Goal: Information Seeking & Learning: Learn about a topic

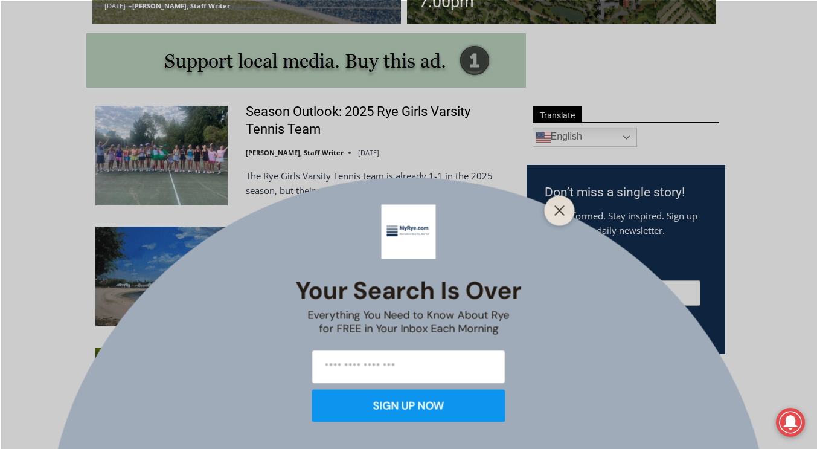
scroll to position [623, 0]
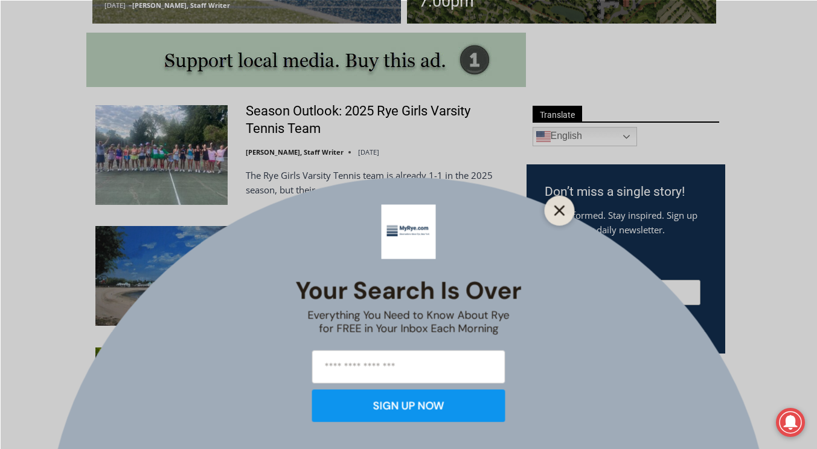
click at [560, 211] on line "Close" at bounding box center [559, 210] width 8 height 8
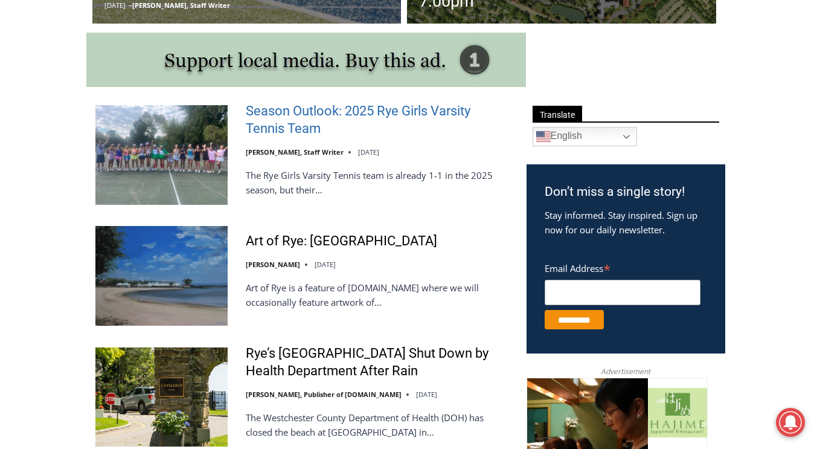
click at [409, 117] on link "Season Outlook: 2025 Rye Girls Varsity Tennis Team" at bounding box center [378, 120] width 265 height 34
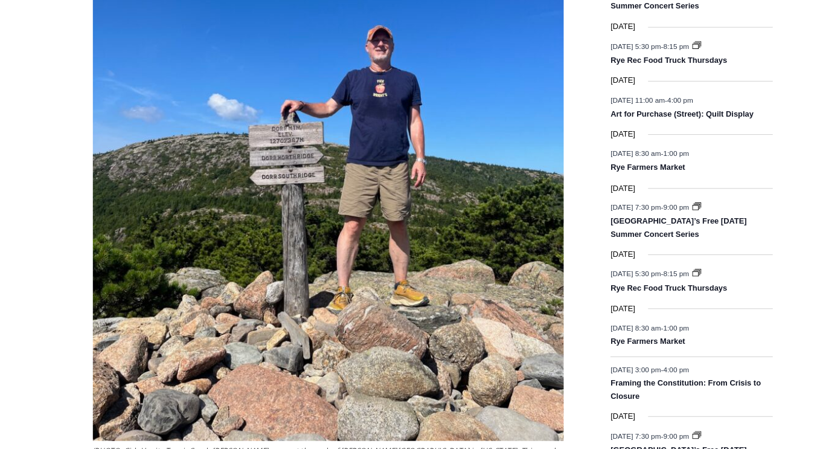
scroll to position [1668, 0]
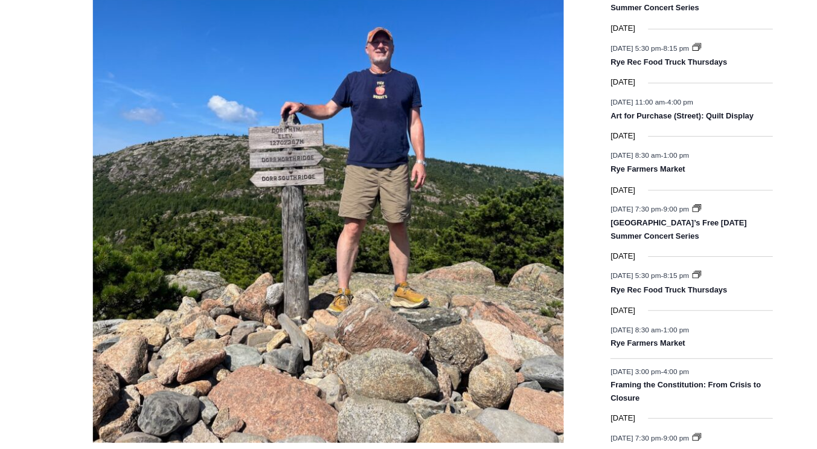
drag, startPoint x: 363, startPoint y: 323, endPoint x: 24, endPoint y: 184, distance: 366.0
click at [24, 184] on div "Home > Sports > Sports Game Story > Girls Varsity Tennis > Season Outlook: 2025…" at bounding box center [408, 59] width 817 height 2810
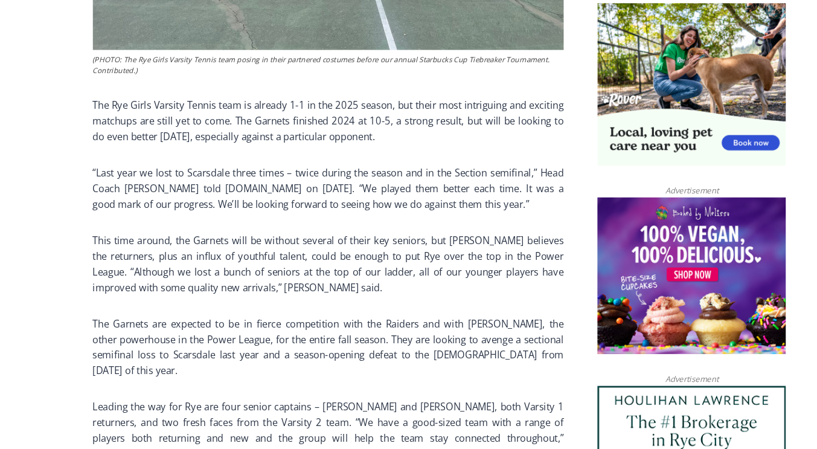
scroll to position [815, 0]
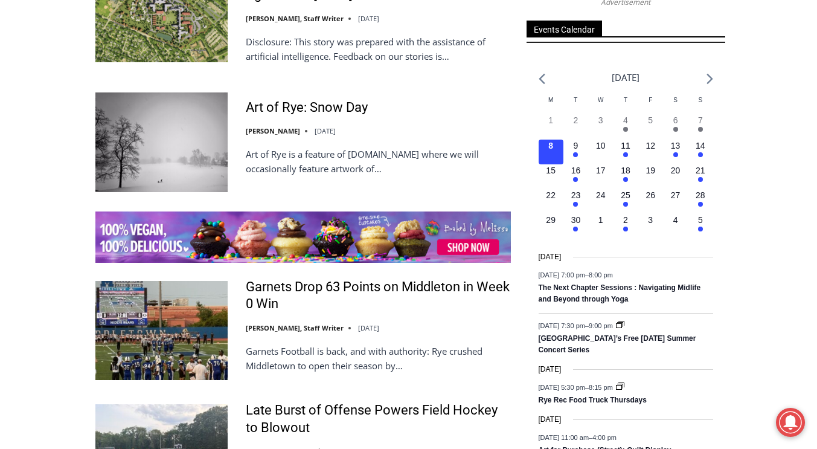
scroll to position [1721, 0]
